Goal: Information Seeking & Learning: Learn about a topic

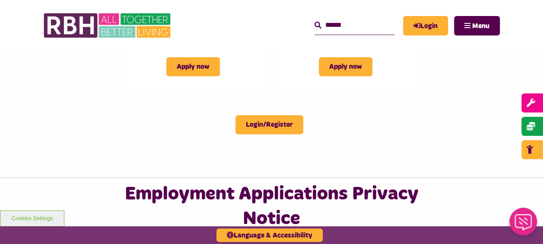
scroll to position [562, 0]
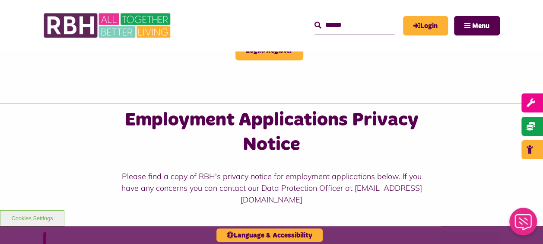
drag, startPoint x: 89, startPoint y: 6, endPoint x: 91, endPoint y: 18, distance: 12.2
click at [90, 6] on div "MyRBH About Us Contact Us Menu" at bounding box center [271, 25] width 457 height 51
click at [91, 19] on img at bounding box center [108, 26] width 130 height 34
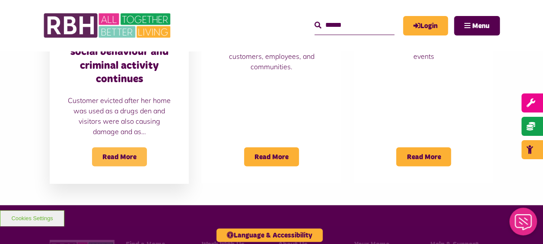
scroll to position [734, 0]
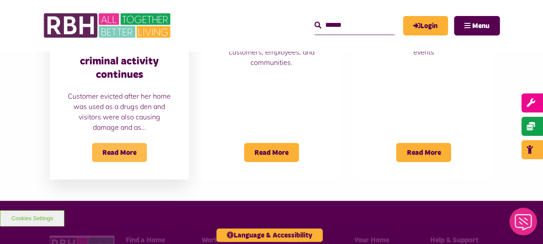
click at [119, 143] on span "Read More" at bounding box center [119, 152] width 55 height 19
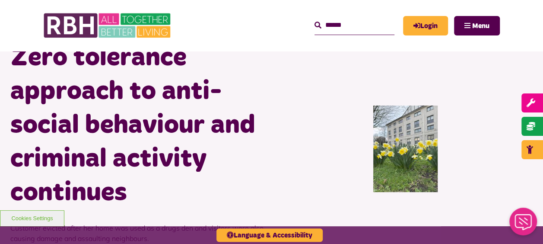
scroll to position [86, 0]
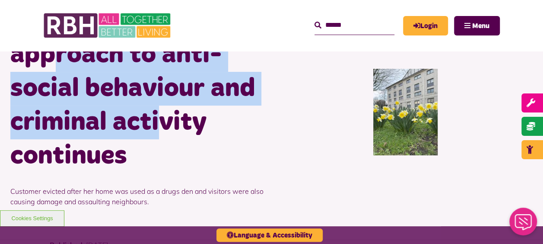
drag, startPoint x: 57, startPoint y: 64, endPoint x: 156, endPoint y: 127, distance: 116.9
click at [156, 127] on h1 "Zero tolerance approach to anti-social behaviour and criminal activity continues" at bounding box center [137, 88] width 255 height 168
click at [44, 94] on h1 "Zero tolerance approach to anti-social behaviour and criminal activity continues" at bounding box center [137, 88] width 255 height 168
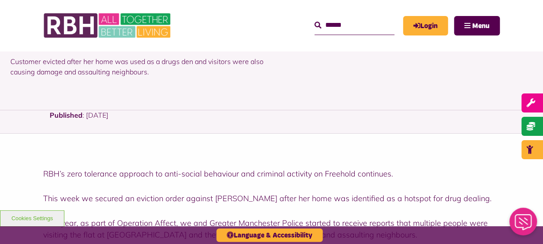
scroll to position [302, 0]
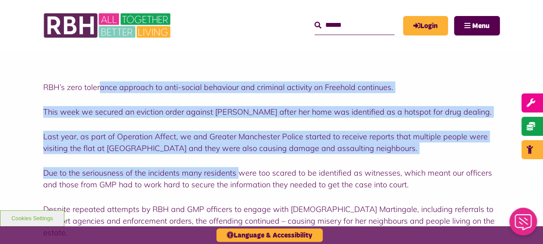
drag, startPoint x: 236, startPoint y: 161, endPoint x: 240, endPoint y: 163, distance: 5.0
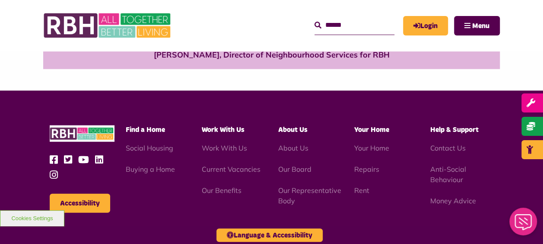
scroll to position [994, 0]
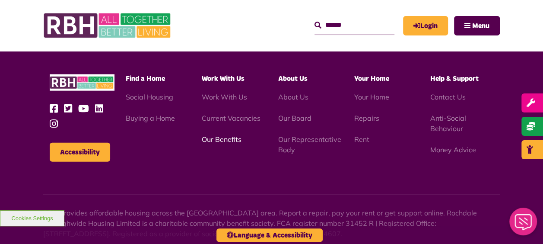
click at [227, 135] on link "Our Benefits" at bounding box center [222, 139] width 40 height 9
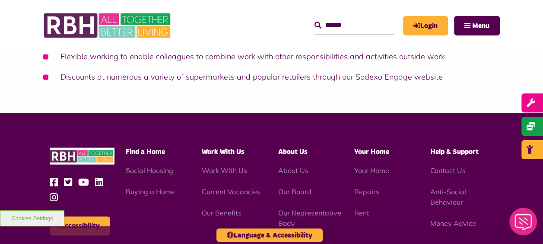
scroll to position [648, 0]
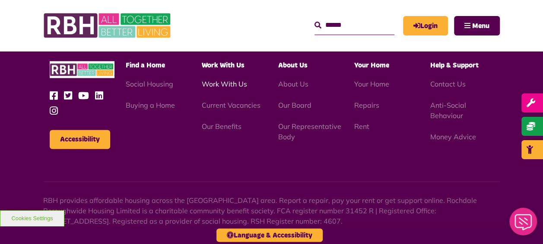
click at [206, 86] on link "Work With Us" at bounding box center [224, 83] width 45 height 9
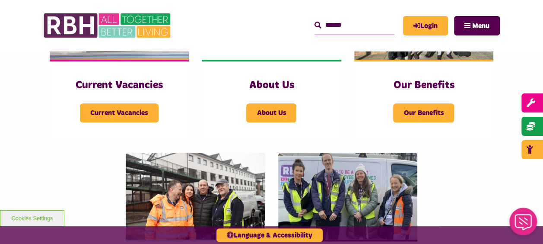
scroll to position [216, 0]
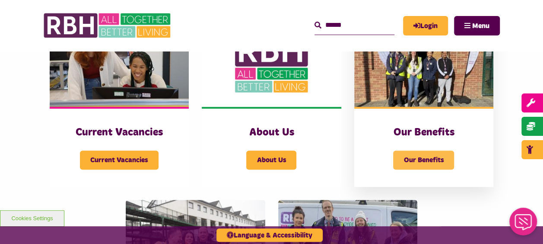
click at [415, 152] on span "Our Benefits" at bounding box center [423, 159] width 61 height 19
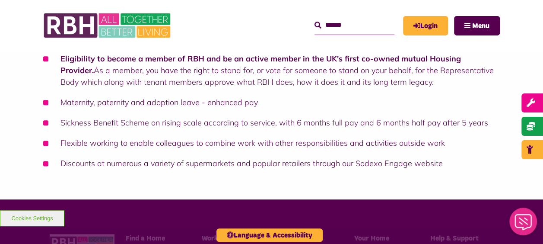
scroll to position [605, 0]
